Goal: Information Seeking & Learning: Learn about a topic

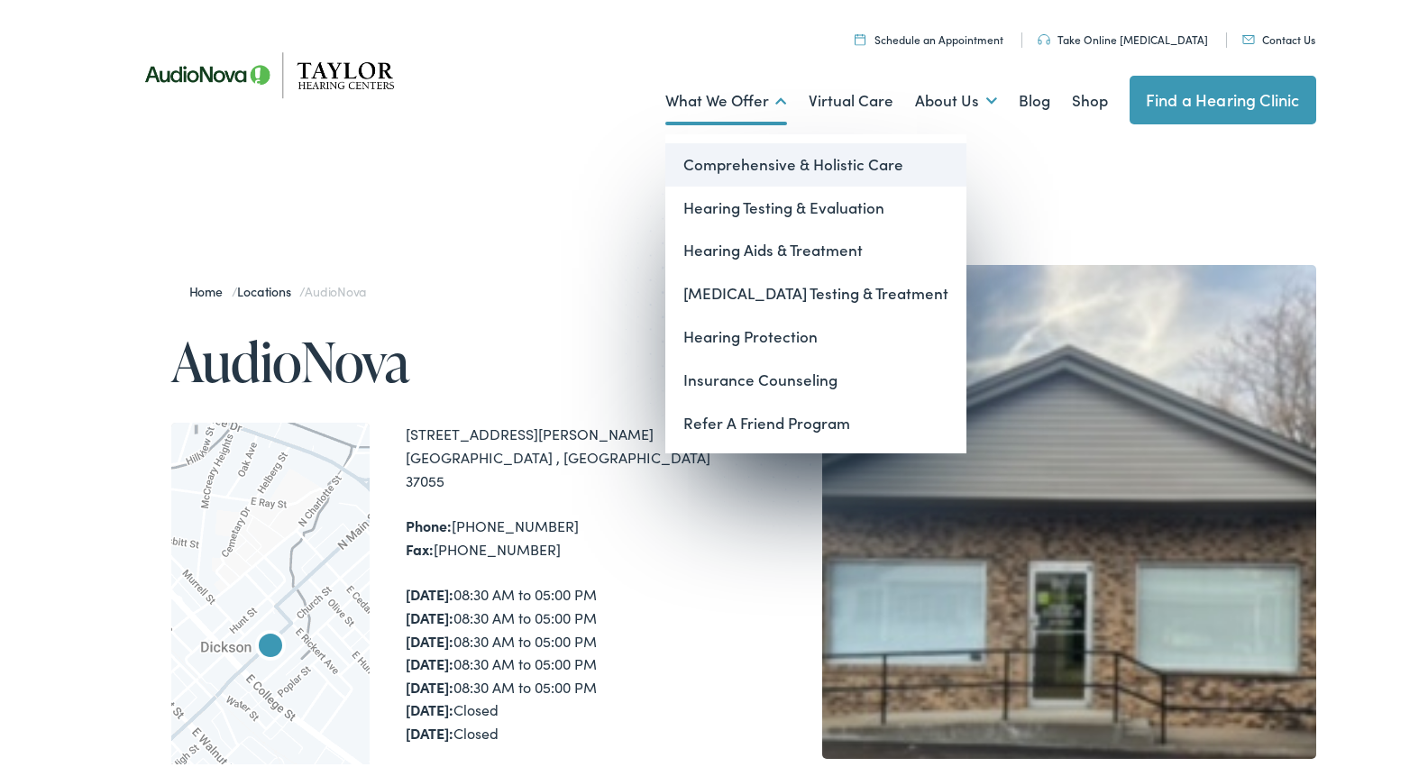
click at [724, 157] on link "Comprehensive & Holistic Care" at bounding box center [816, 161] width 301 height 43
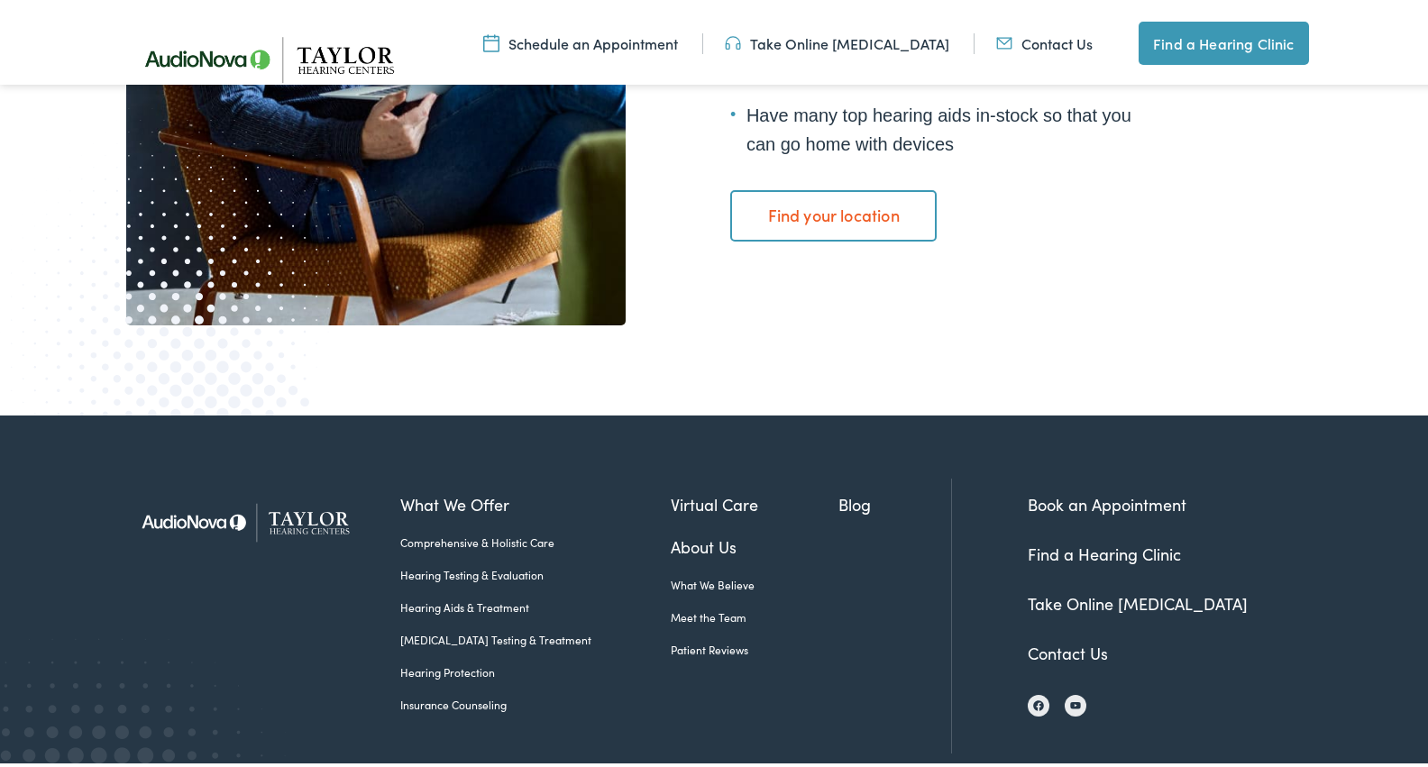
scroll to position [3473, 0]
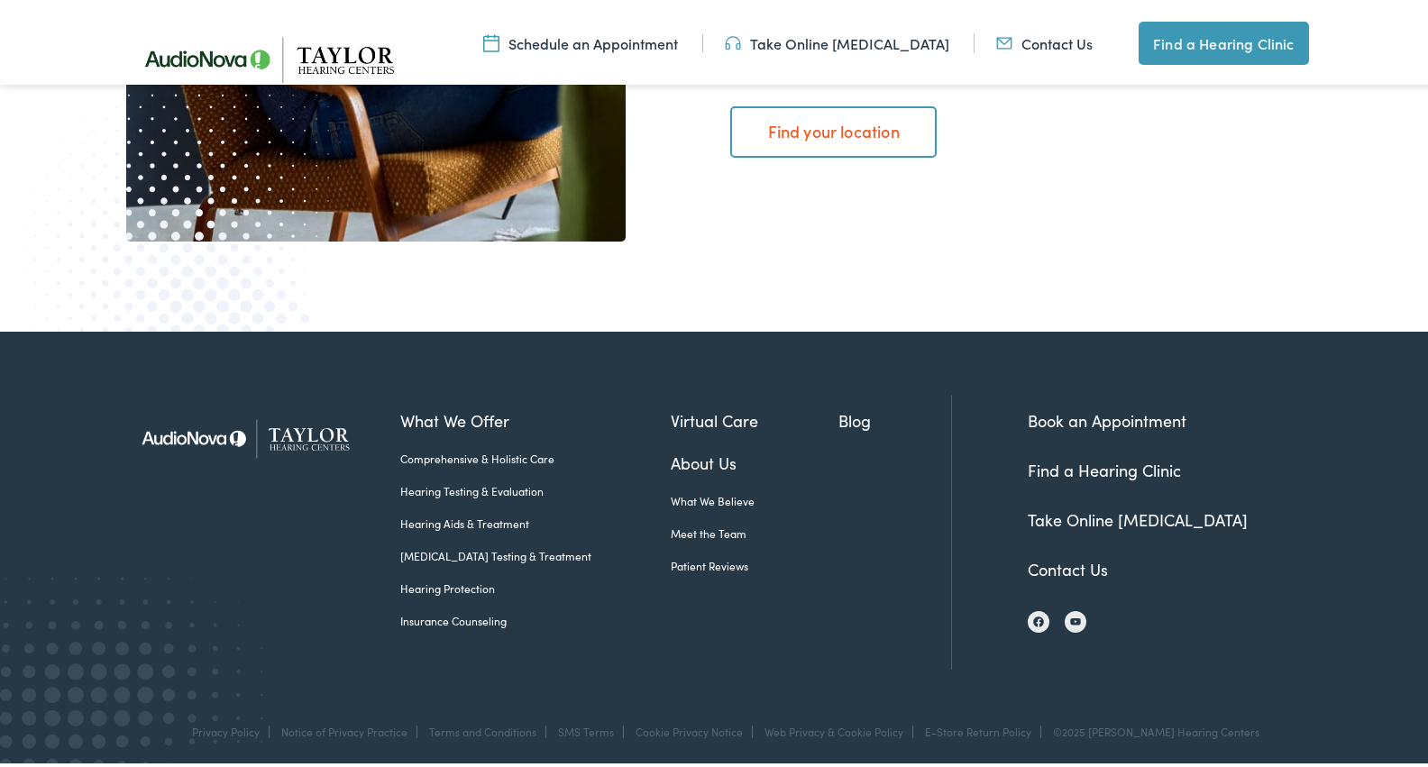
click at [444, 549] on link "[MEDICAL_DATA] Testing & Treatment" at bounding box center [535, 553] width 271 height 16
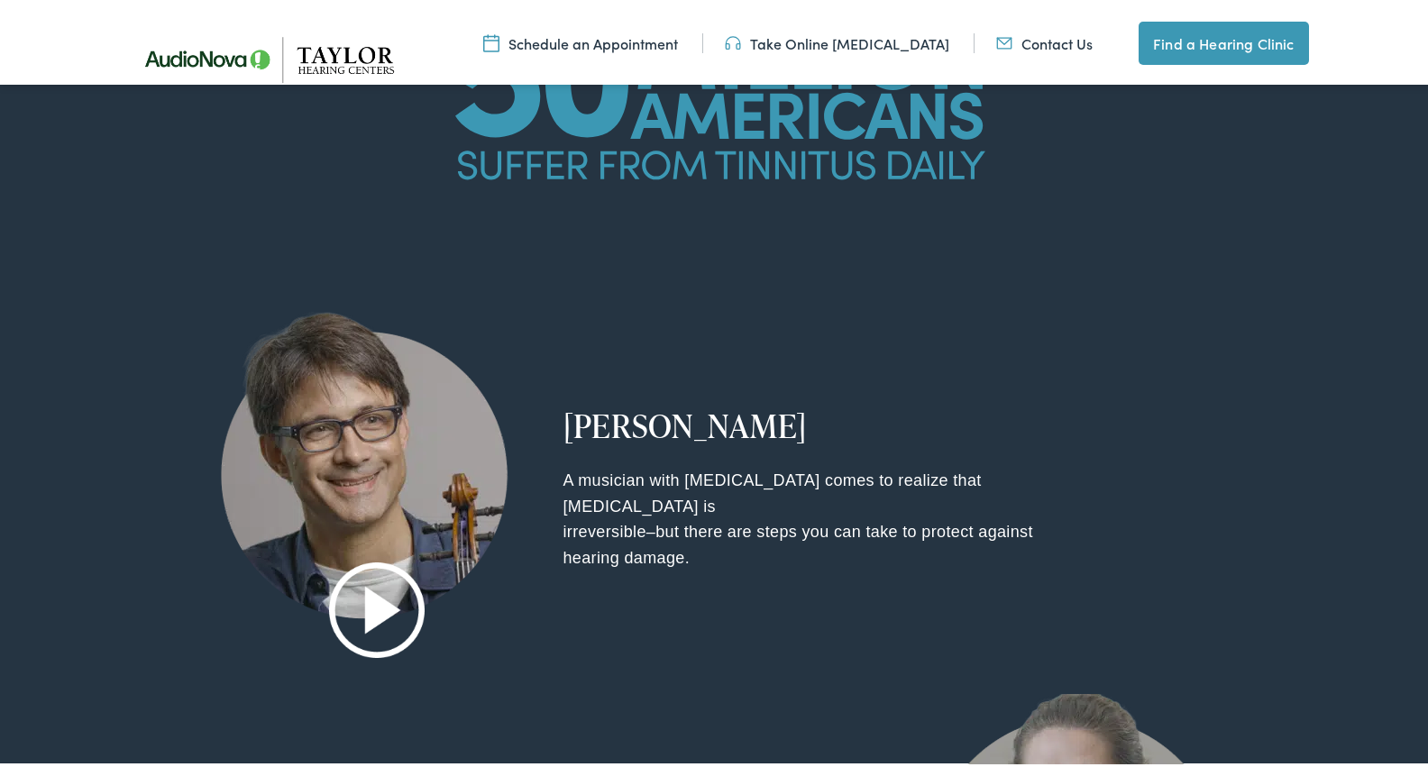
scroll to position [1804, 0]
